Goal: Information Seeking & Learning: Learn about a topic

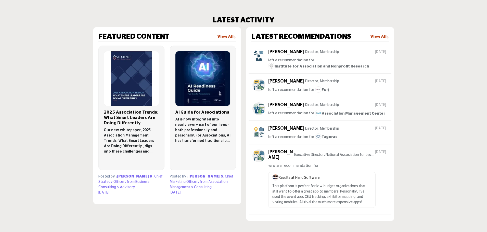
scroll to position [306, 0]
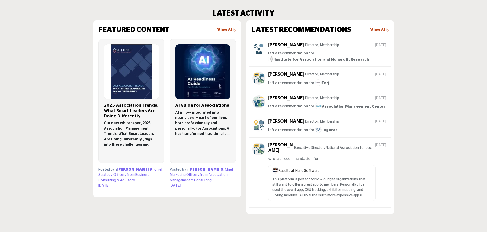
click at [307, 44] on p "Director, Membership" at bounding box center [322, 45] width 34 height 5
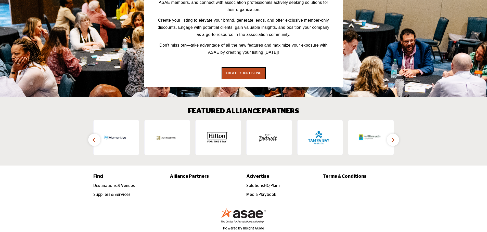
scroll to position [740, 0]
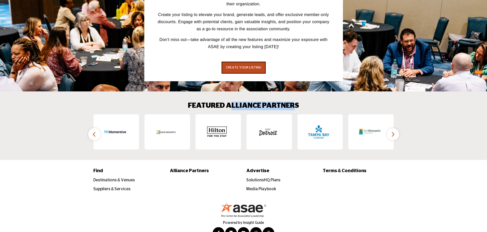
drag, startPoint x: 229, startPoint y: 94, endPoint x: 295, endPoint y: 90, distance: 65.8
click at [295, 92] on section "FEATURED ALLIANCE PARTNERS ‹ ›" at bounding box center [243, 126] width 487 height 69
click at [313, 102] on div "FEATURED ALLIANCE PARTNERS ‹ ›" at bounding box center [243, 126] width 301 height 48
drag, startPoint x: 299, startPoint y: 95, endPoint x: 184, endPoint y: 91, distance: 115.2
click at [184, 102] on div "FEATURED ALLIANCE PARTNERS ‹ ›" at bounding box center [243, 126] width 301 height 48
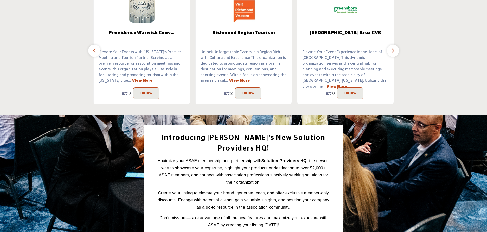
click at [353, 187] on div "Introducing ASAE’s New Solution Providers HQ! Maximize your ASAE membership and…" at bounding box center [244, 192] width 306 height 135
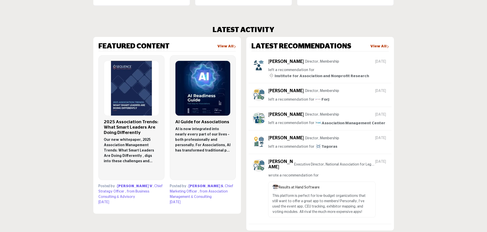
scroll to position [281, 0]
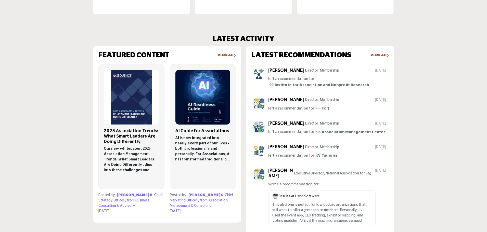
click at [383, 55] on link "View All" at bounding box center [380, 55] width 19 height 5
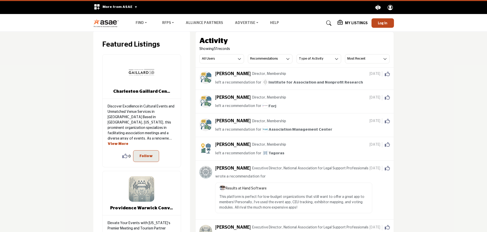
click at [252, 96] on p "Director, Membership" at bounding box center [269, 97] width 34 height 5
click at [227, 104] on span "left a recommendation for" at bounding box center [238, 106] width 46 height 4
click at [370, 97] on span "[DATE]" at bounding box center [376, 97] width 13 height 5
click at [252, 97] on p "Director, Membership" at bounding box center [269, 97] width 34 height 5
click at [227, 97] on h5 "[PERSON_NAME]" at bounding box center [233, 98] width 36 height 6
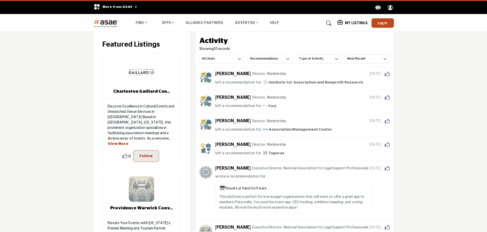
click at [252, 97] on p "Director, Membership" at bounding box center [269, 97] width 34 height 5
click at [230, 105] on span "left a recommendation for" at bounding box center [238, 106] width 46 height 4
click at [321, 57] on h3 "Type of Activity" at bounding box center [311, 59] width 25 height 5
click at [342, 32] on div "Activity Showing 51 records All Users All Users My Activity Member Supplier Rec…" at bounding box center [295, 50] width 198 height 36
click at [240, 21] on link "Advertise" at bounding box center [246, 23] width 31 height 7
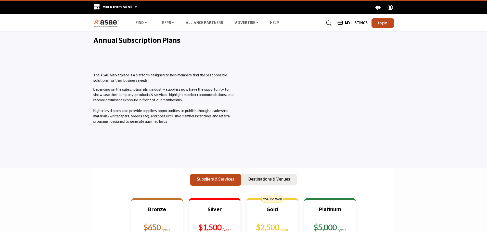
drag, startPoint x: 365, startPoint y: 182, endPoint x: 357, endPoint y: 176, distance: 9.7
click at [243, 45] on link "Media Playbook" at bounding box center [257, 45] width 46 height 7
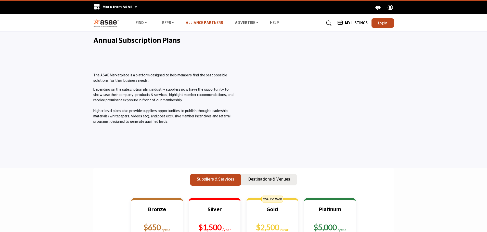
click at [205, 21] on link "Alliance Partners" at bounding box center [205, 23] width 38 height 4
click at [207, 55] on div "The ASAE Marketplace is a platform designed to help members find the best possi…" at bounding box center [167, 89] width 148 height 72
click at [107, 24] on img at bounding box center [107, 23] width 28 height 8
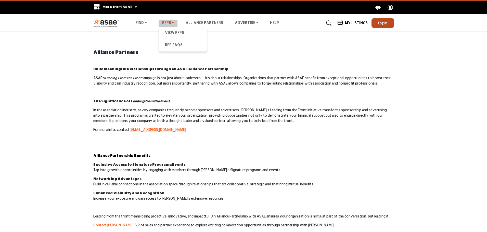
click at [165, 23] on link "RFPs" at bounding box center [168, 23] width 19 height 7
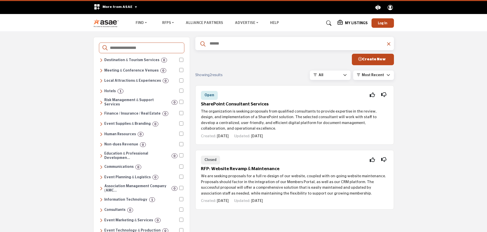
click at [101, 91] on icon at bounding box center [101, 91] width 3 height 5
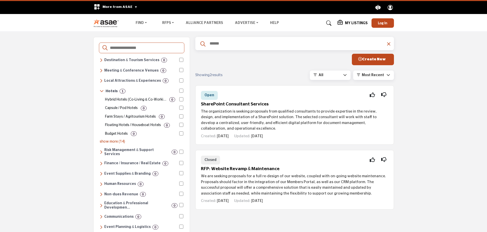
click at [115, 91] on h6 "Hotels" at bounding box center [112, 91] width 12 height 4
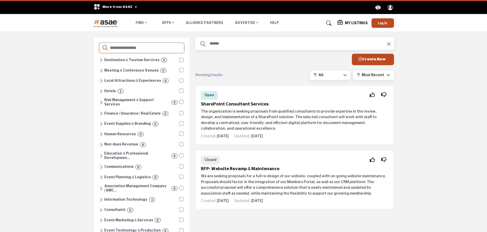
click at [115, 91] on h6 "Hotels" at bounding box center [109, 91] width 11 height 4
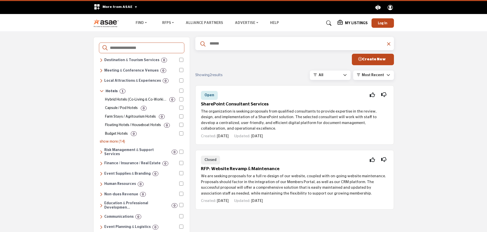
click at [115, 140] on p "show more (14)" at bounding box center [142, 141] width 84 height 5
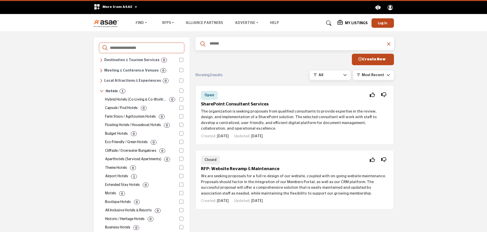
scroll to position [26, 0]
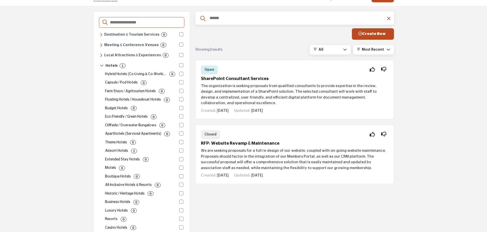
click at [121, 149] on p "Airport Hotels" at bounding box center [116, 151] width 23 height 5
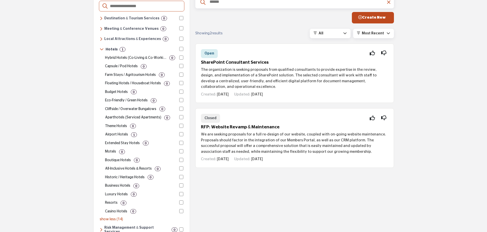
scroll to position [0, 0]
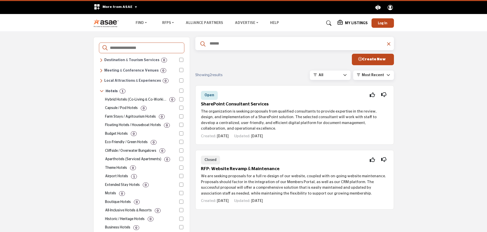
click at [101, 91] on icon at bounding box center [102, 91] width 4 height 5
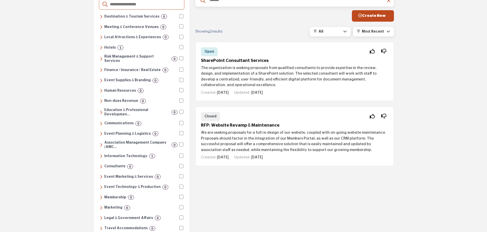
scroll to position [51, 0]
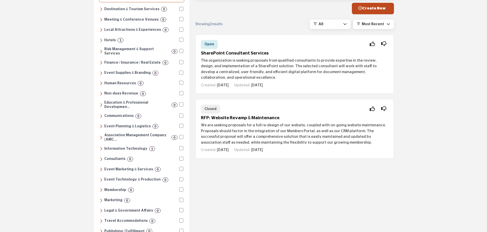
click at [101, 147] on icon at bounding box center [101, 149] width 3 height 5
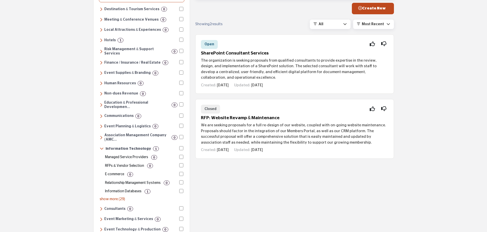
click at [147, 190] on b "1" at bounding box center [148, 192] width 2 height 4
click at [179, 188] on div "Information Databases 1" at bounding box center [142, 191] width 84 height 7
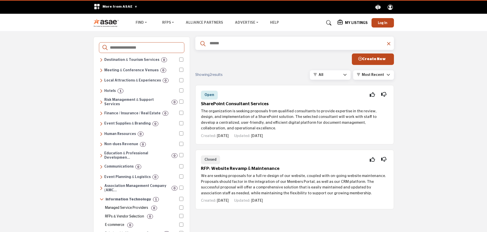
scroll to position [0, 0]
click at [170, 43] on link "RFP FAQs" at bounding box center [183, 45] width 43 height 7
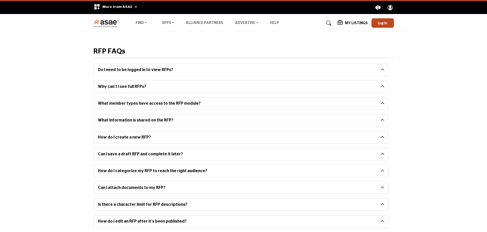
click at [181, 86] on button "Why can’t I see full RFPs?" at bounding box center [237, 87] width 287 height 12
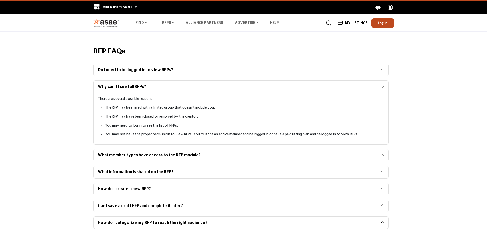
click at [181, 86] on button "Why can’t I see full RFPs?" at bounding box center [237, 87] width 287 height 12
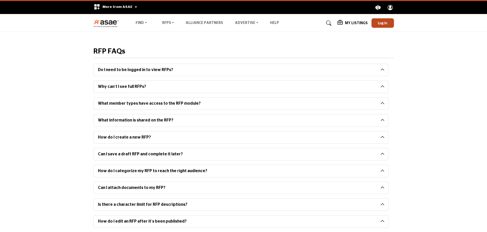
click at [184, 73] on button "Do I need to be logged in to view RFPs?" at bounding box center [237, 70] width 287 height 12
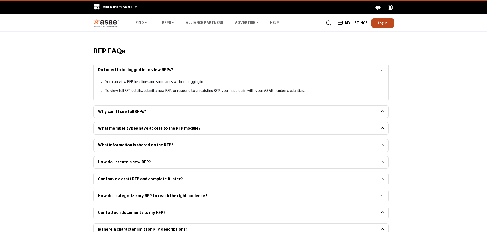
click at [186, 67] on button "Do I need to be logged in to view RFPs?" at bounding box center [237, 70] width 287 height 12
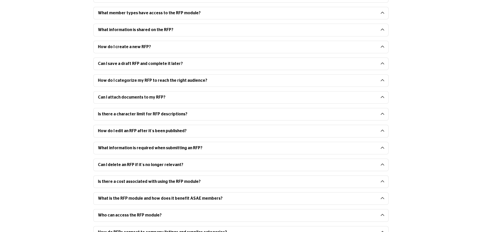
scroll to position [102, 0]
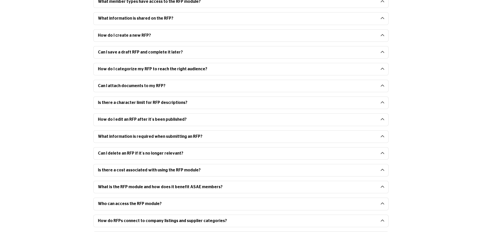
click at [207, 88] on button "Can I attach documents to my RFP?" at bounding box center [237, 86] width 287 height 12
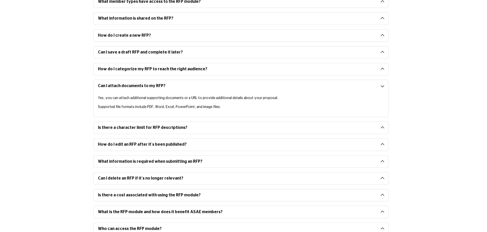
click at [207, 88] on button "Can I attach documents to my RFP?" at bounding box center [237, 86] width 287 height 12
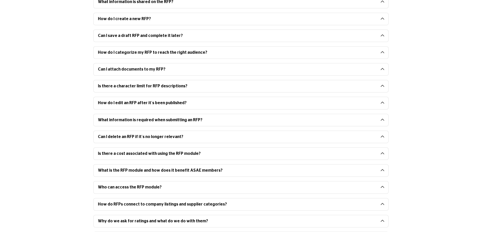
scroll to position [128, 0]
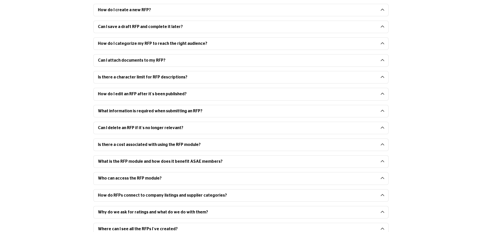
click at [203, 140] on button "Is there a cost associated with using the RFP module?" at bounding box center [237, 145] width 287 height 12
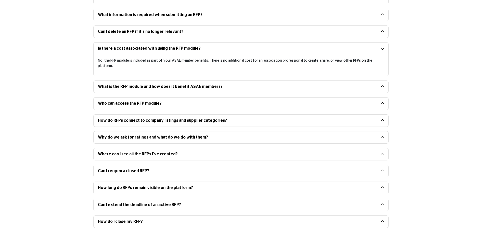
scroll to position [230, 0]
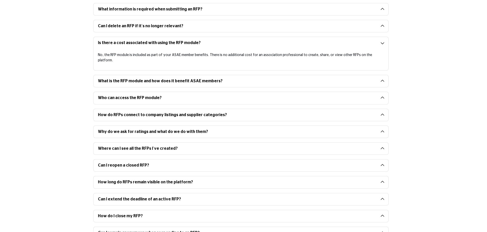
click at [177, 92] on button "Who can access the RFP module?" at bounding box center [237, 98] width 287 height 12
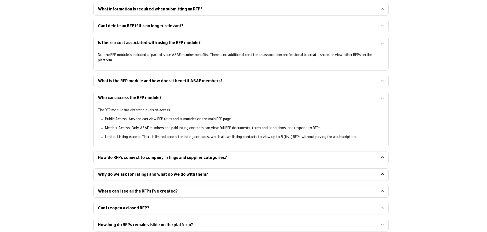
click at [205, 152] on button "How do RFPs connect to company listings and supplier categories?" at bounding box center [237, 158] width 287 height 12
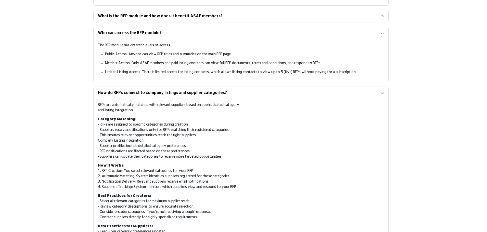
scroll to position [306, 0]
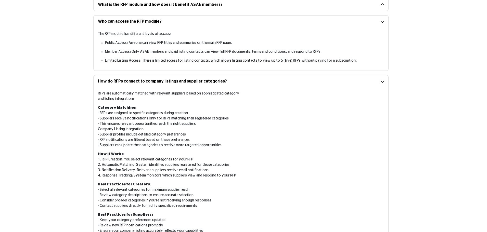
click at [225, 77] on button "How do RFPs connect to company listings and supplier categories?" at bounding box center [237, 82] width 287 height 12
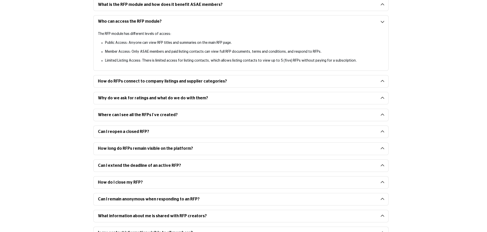
click at [225, 42] on div "The RFP module has different levels of access: Public Access: Anyone can view R…" at bounding box center [241, 47] width 286 height 32
click at [179, 31] on p "The RFP module has different levels of access:" at bounding box center [241, 33] width 286 height 5
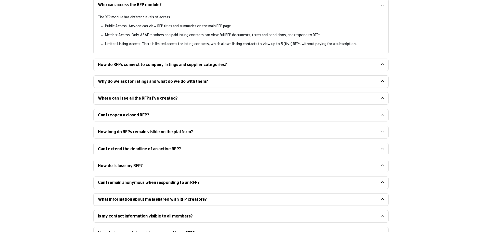
scroll to position [332, 0]
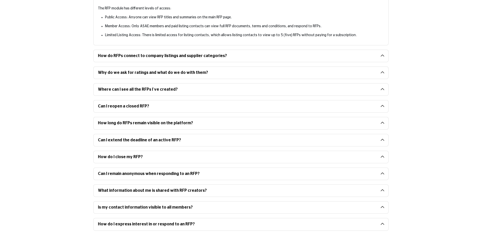
click at [199, 118] on button "How long do RFPs remain visible on the platform?" at bounding box center [237, 123] width 287 height 12
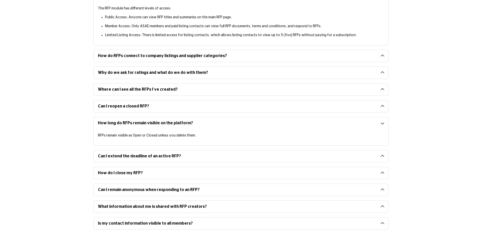
click at [199, 118] on button "How long do RFPs remain visible on the platform?" at bounding box center [237, 123] width 287 height 12
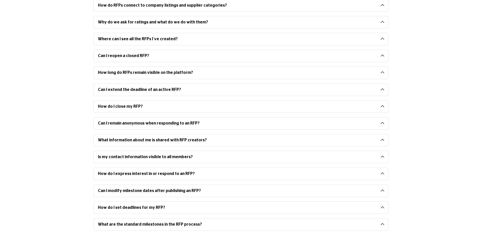
scroll to position [383, 0]
click at [199, 118] on button "Can I remain anonymous when responding to an RFP?" at bounding box center [237, 123] width 287 height 12
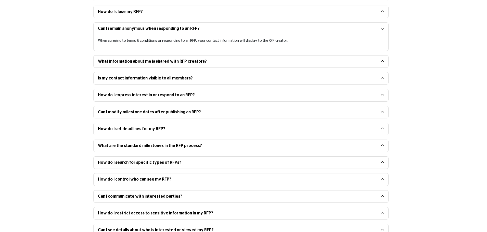
scroll to position [485, 0]
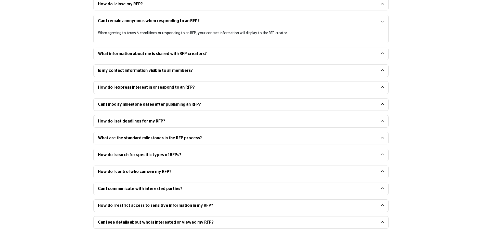
click at [206, 132] on button "What are the standard milestones in the RFP process?" at bounding box center [237, 138] width 287 height 12
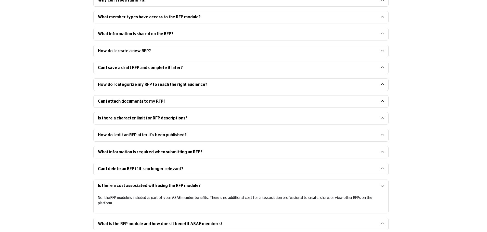
scroll to position [0, 0]
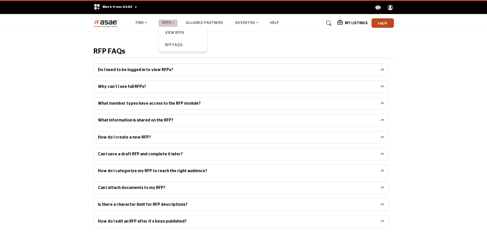
click at [171, 21] on link "RFPs" at bounding box center [168, 23] width 19 height 7
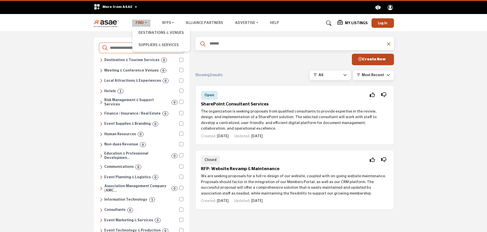
click at [142, 23] on link "Find" at bounding box center [141, 23] width 18 height 7
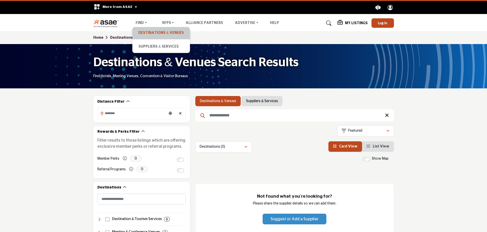
click at [143, 30] on link "Destinations & Venues" at bounding box center [161, 33] width 52 height 7
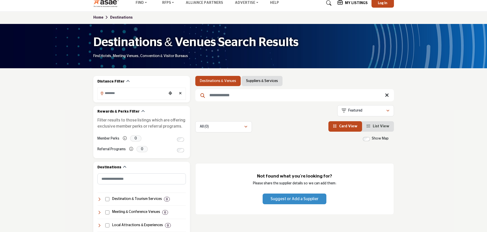
scroll to position [26, 0]
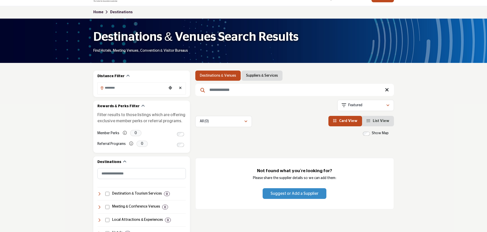
click at [255, 73] on link "Suppliers & Services" at bounding box center [262, 75] width 32 height 5
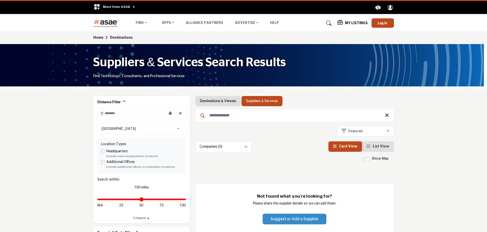
click at [96, 36] on link "Home" at bounding box center [101, 38] width 17 height 4
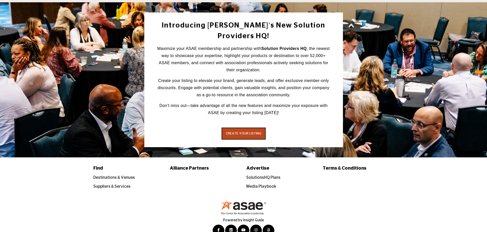
scroll to position [406, 0]
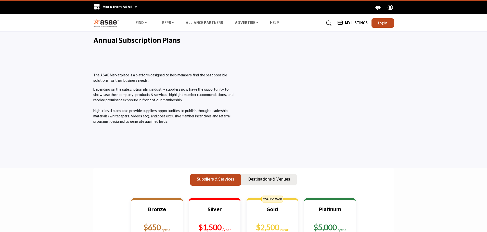
click at [100, 25] on img at bounding box center [107, 23] width 28 height 8
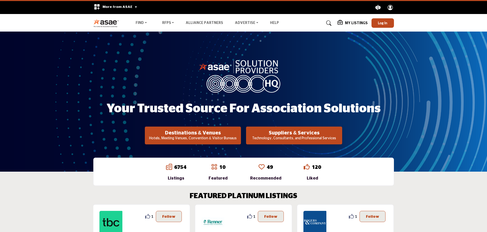
click at [115, 21] on img at bounding box center [107, 23] width 28 height 8
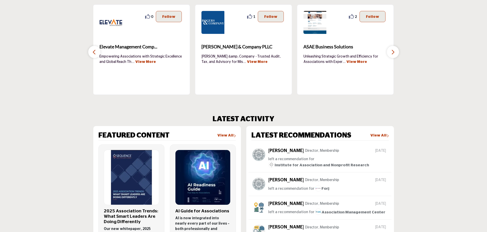
scroll to position [230, 0]
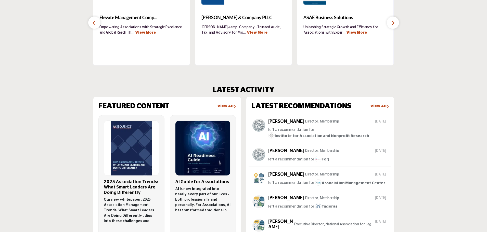
click at [224, 105] on link "View All" at bounding box center [226, 106] width 19 height 5
